Goal: Book appointment/travel/reservation

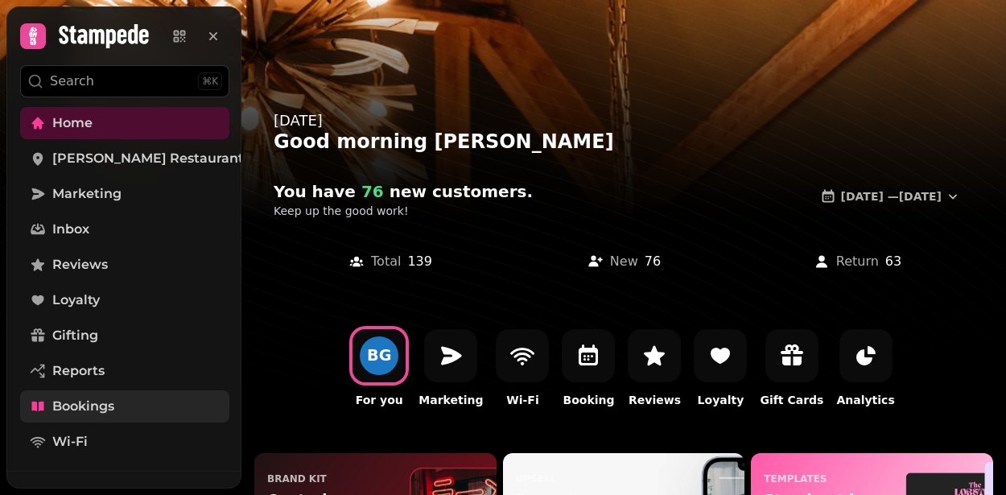
click at [77, 408] on span "Bookings" at bounding box center [83, 406] width 62 height 19
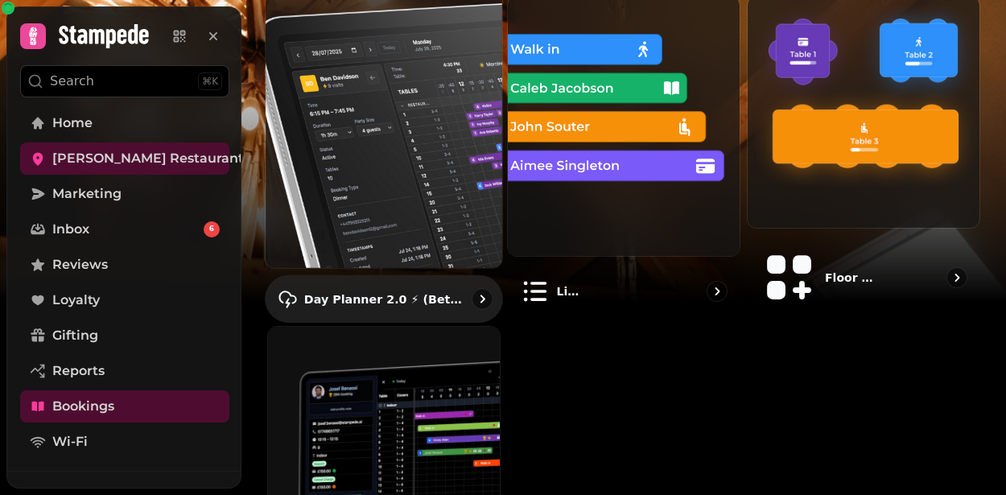
scroll to position [196, 0]
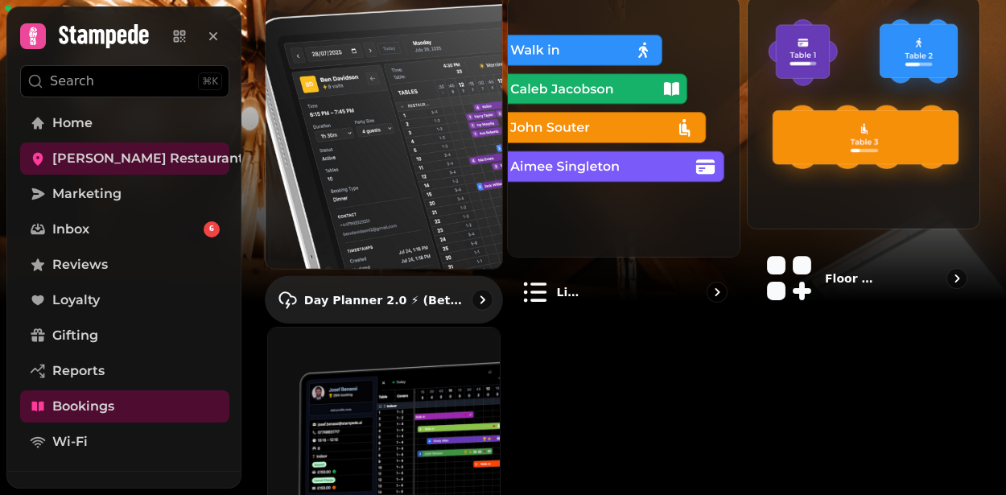
click at [409, 151] on img at bounding box center [384, 131] width 260 height 303
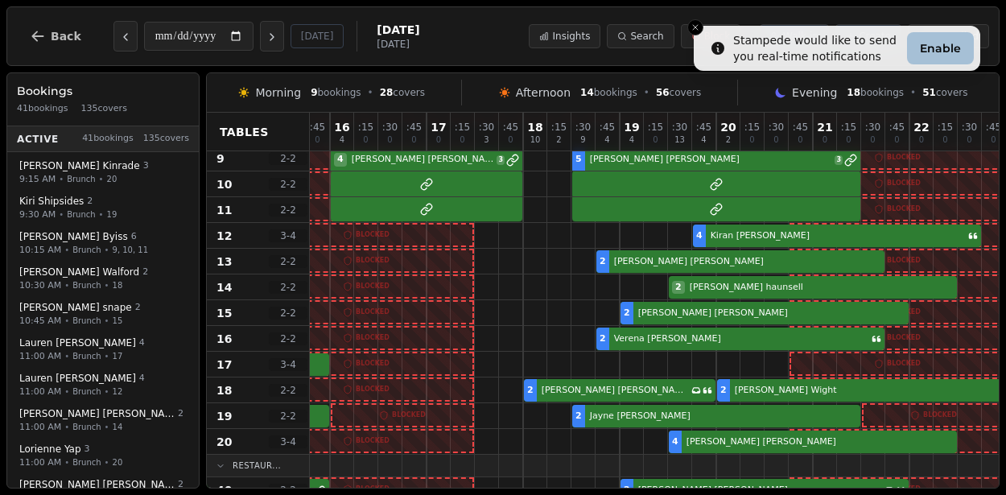
scroll to position [228, 655]
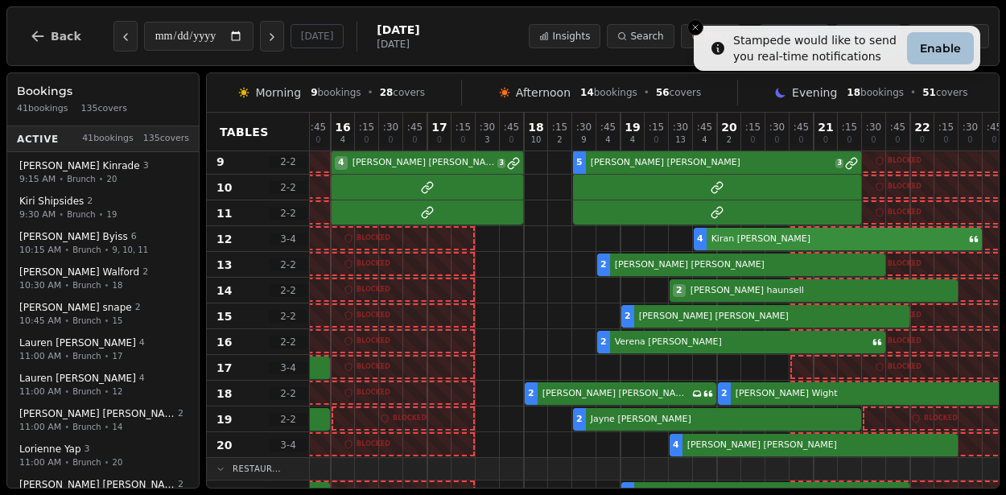
click at [736, 240] on div "4 Lauren Stewart 9 Diana Corcoran 5 4 Kiran Collister" at bounding box center [331, 239] width 1353 height 26
select select "*****"
select select "*"
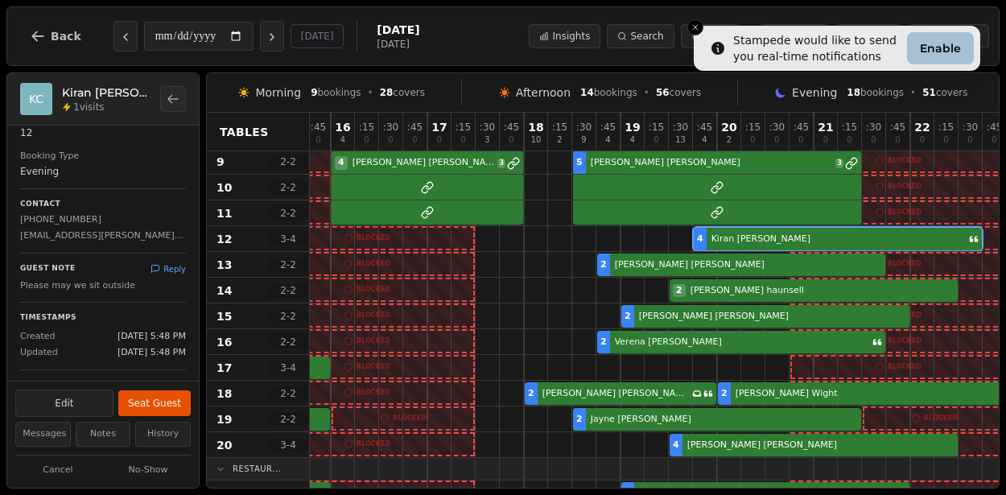
scroll to position [151, 0]
